Goal: Navigation & Orientation: Find specific page/section

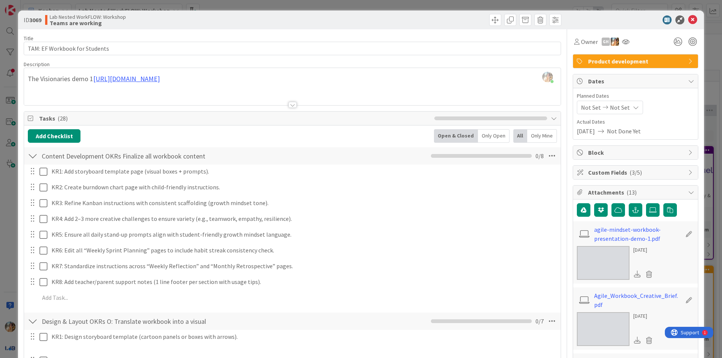
scroll to position [752, 0]
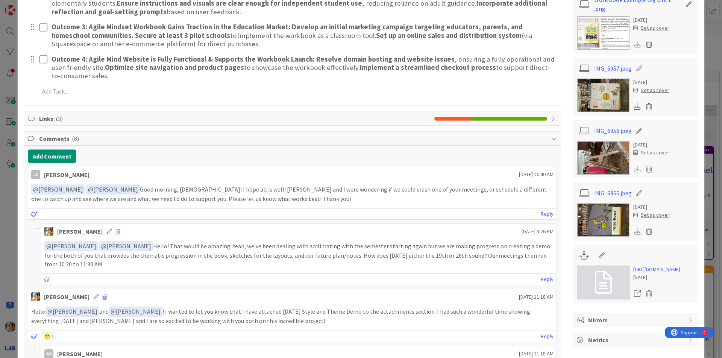
click at [6, 200] on div "ID 3069 Lab Nested WorkFLOW: Workshop Teams are working Title 29 / 128 TAM: EF …" at bounding box center [361, 179] width 722 height 358
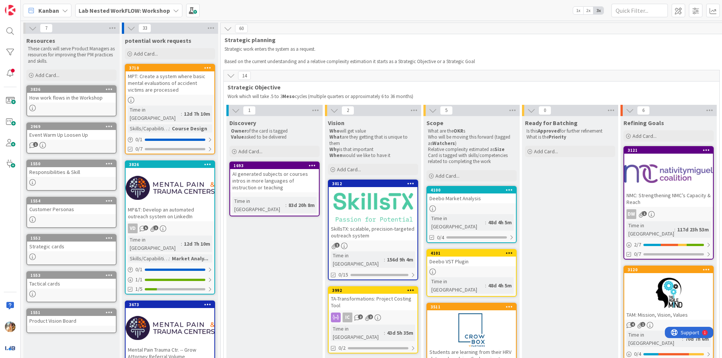
click at [153, 15] on div "Lab Nested WorkFLOW: Workshop" at bounding box center [128, 11] width 107 height 14
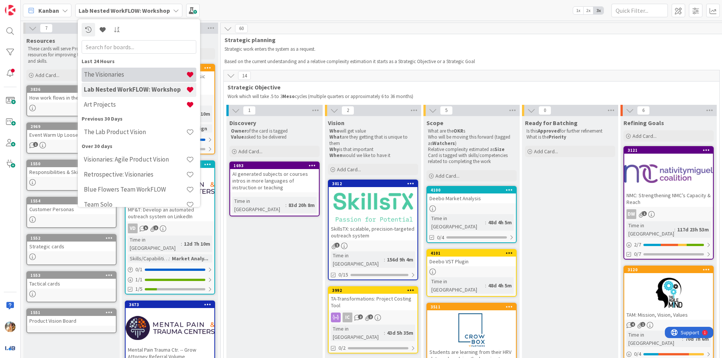
click at [138, 70] on div "The Visionaries" at bounding box center [139, 75] width 115 height 14
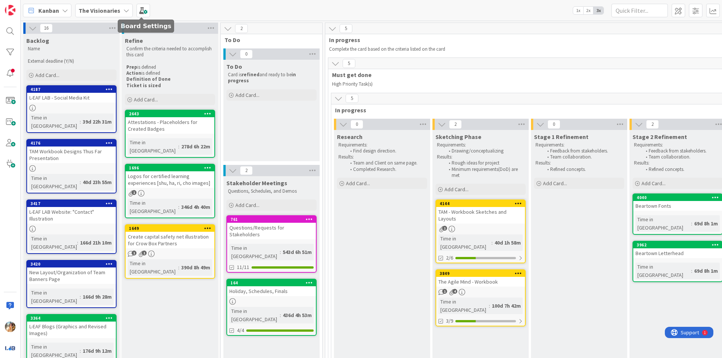
click at [101, 7] on b "The Visionaries" at bounding box center [100, 11] width 42 height 8
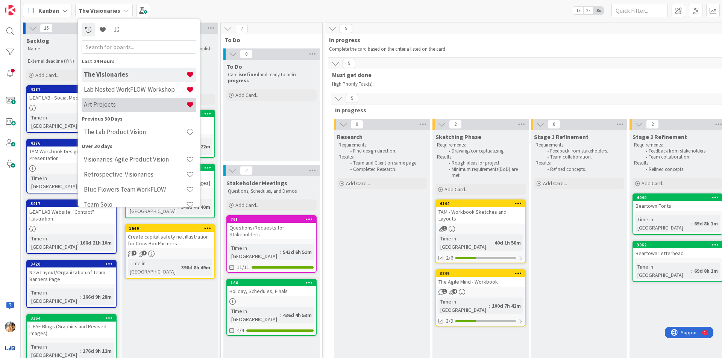
click at [146, 110] on div "Art Projects" at bounding box center [139, 105] width 115 height 14
